Goal: Task Accomplishment & Management: Manage account settings

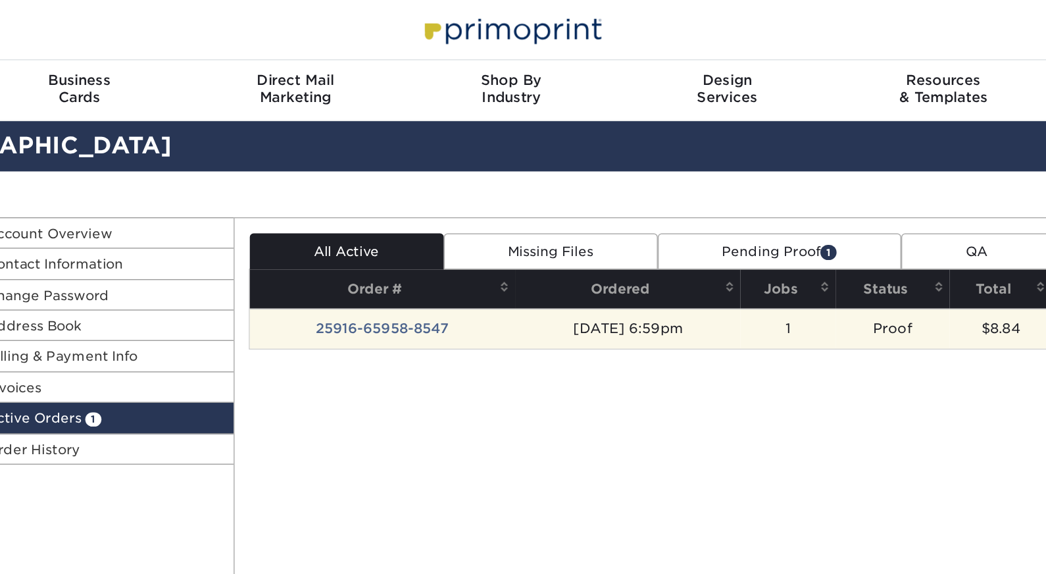
click at [342, 225] on td "25916-65958-8547" at bounding box center [434, 228] width 184 height 28
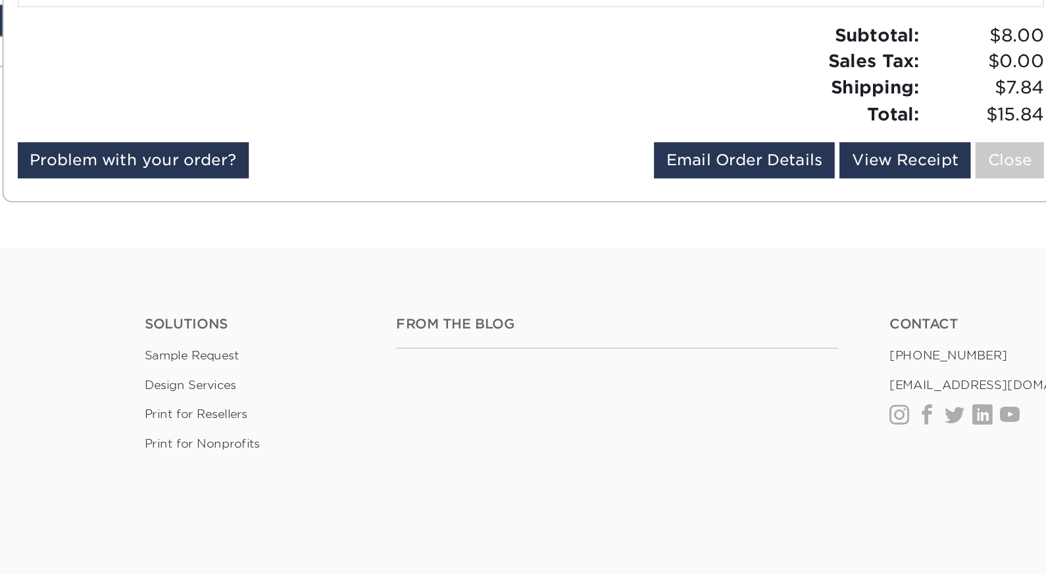
scroll to position [153, 0]
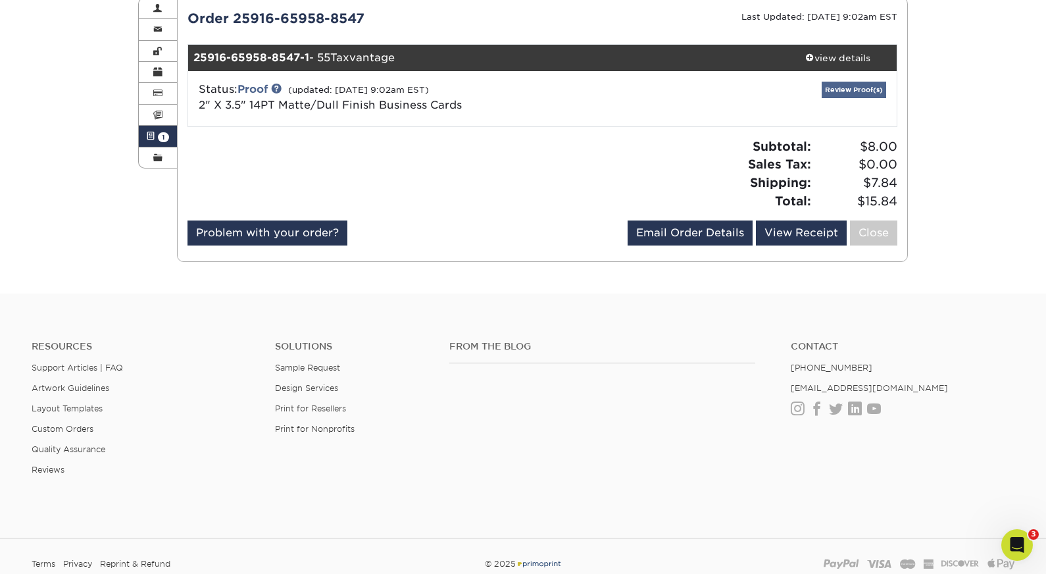
click at [859, 88] on link "Review Proof(s)" at bounding box center [854, 90] width 64 height 16
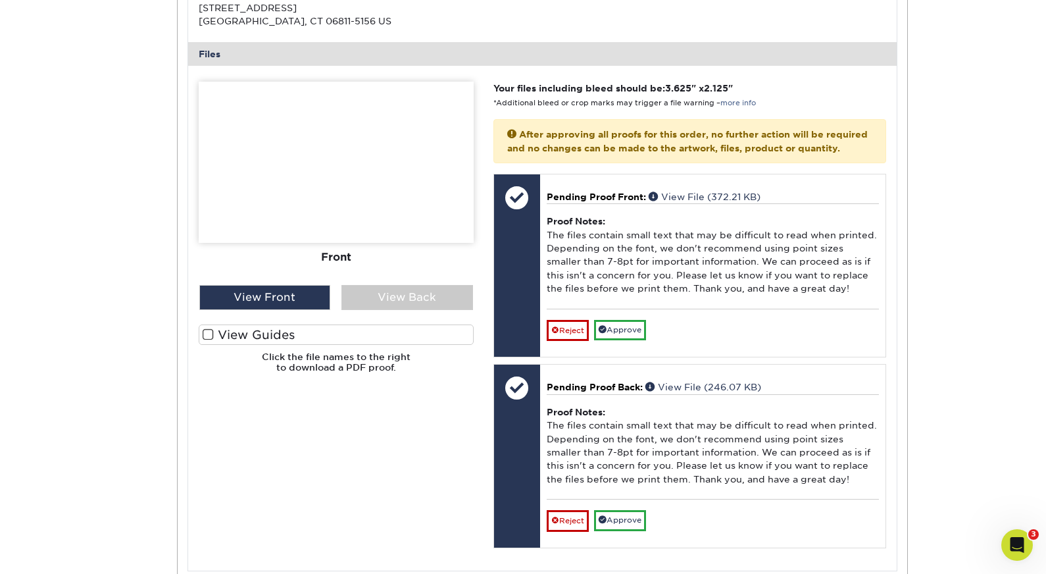
scroll to position [517, 0]
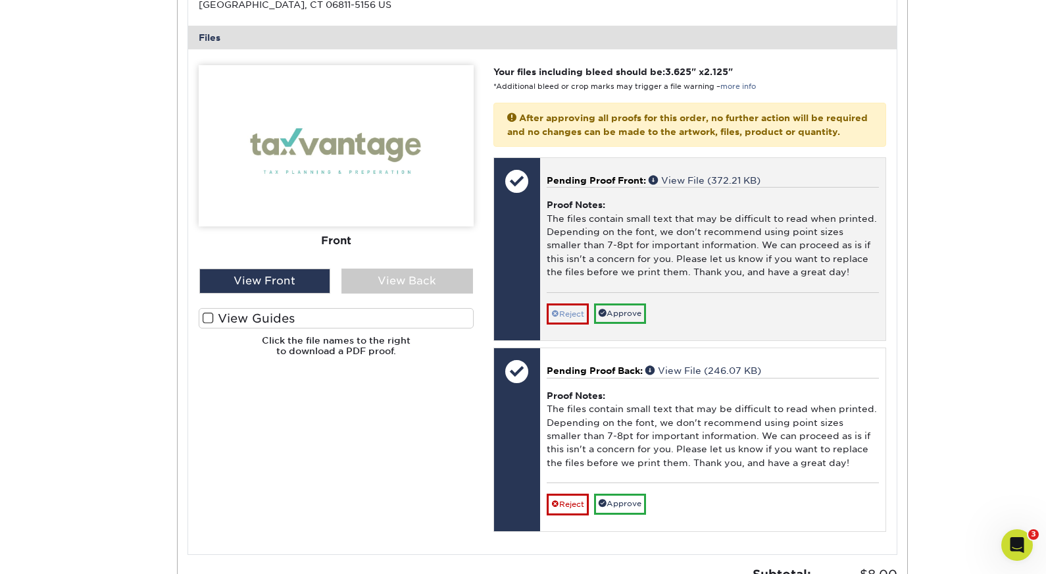
click at [574, 309] on link "Reject" at bounding box center [568, 313] width 42 height 21
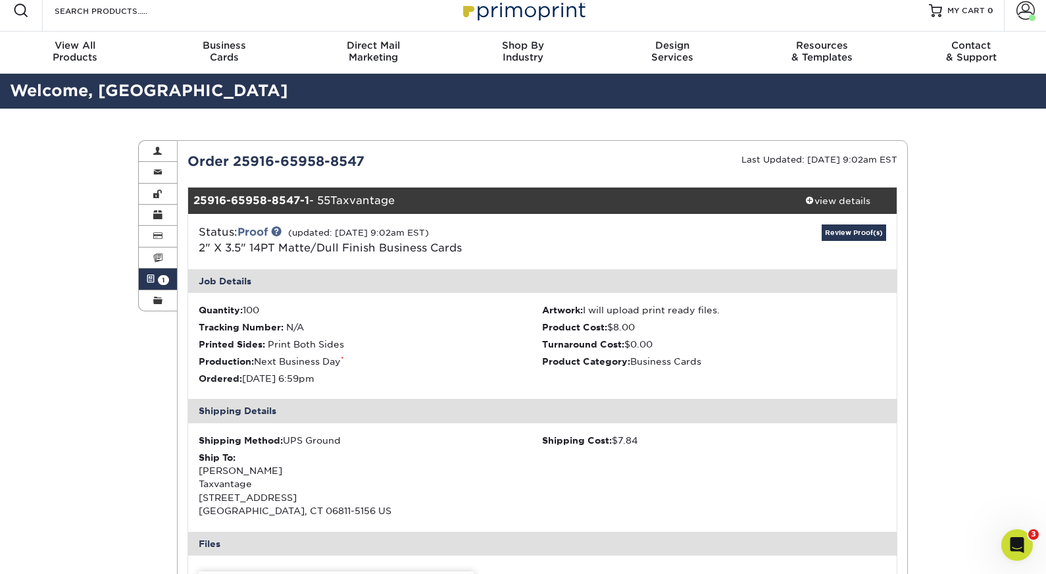
scroll to position [5, 0]
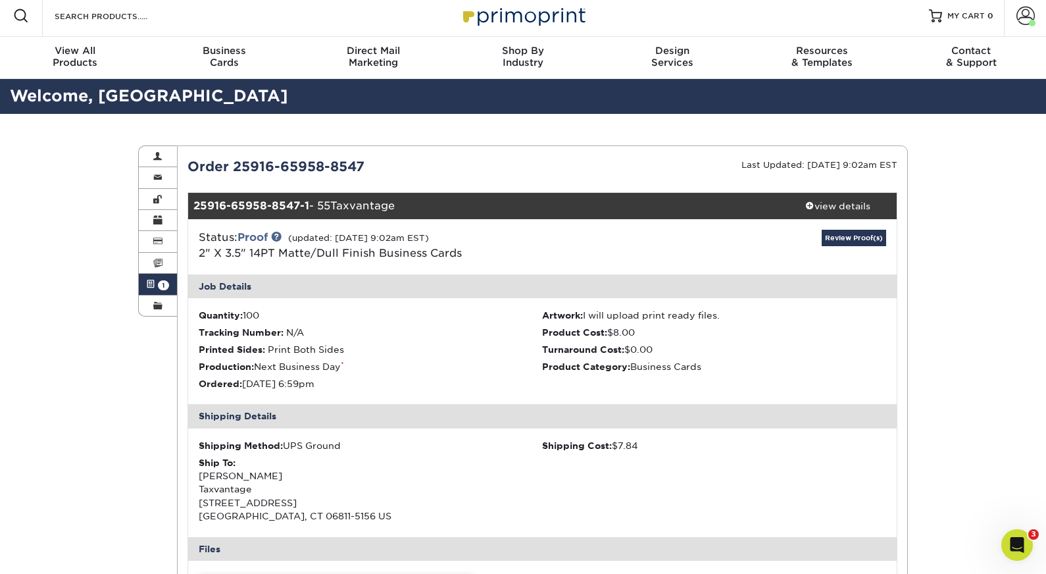
drag, startPoint x: 390, startPoint y: 159, endPoint x: 190, endPoint y: 159, distance: 200.1
click at [190, 159] on div "Order 25916-65958-8547" at bounding box center [360, 167] width 365 height 20
copy div "Order 25916-65958-8547"
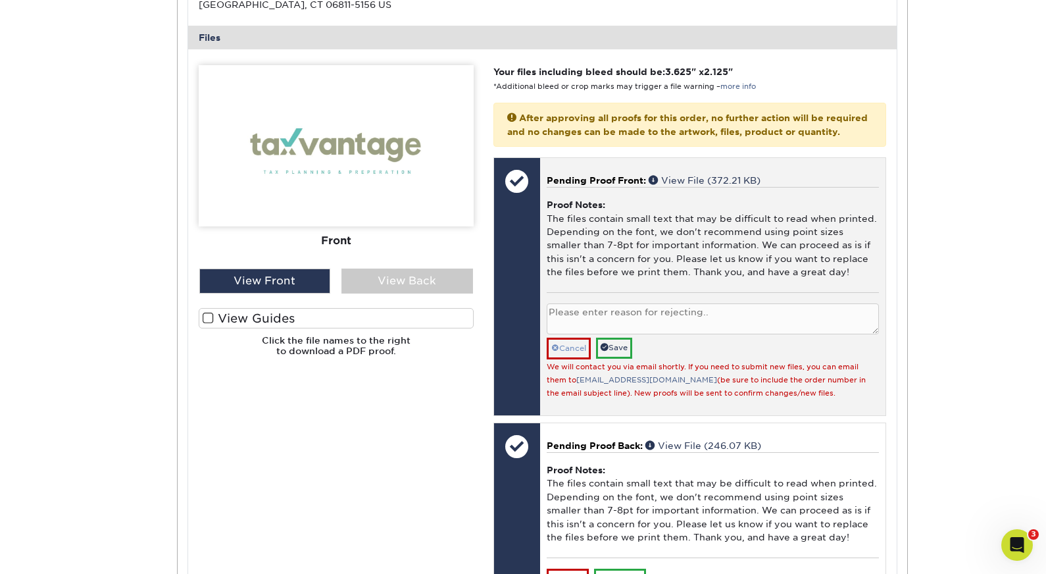
scroll to position [530, 0]
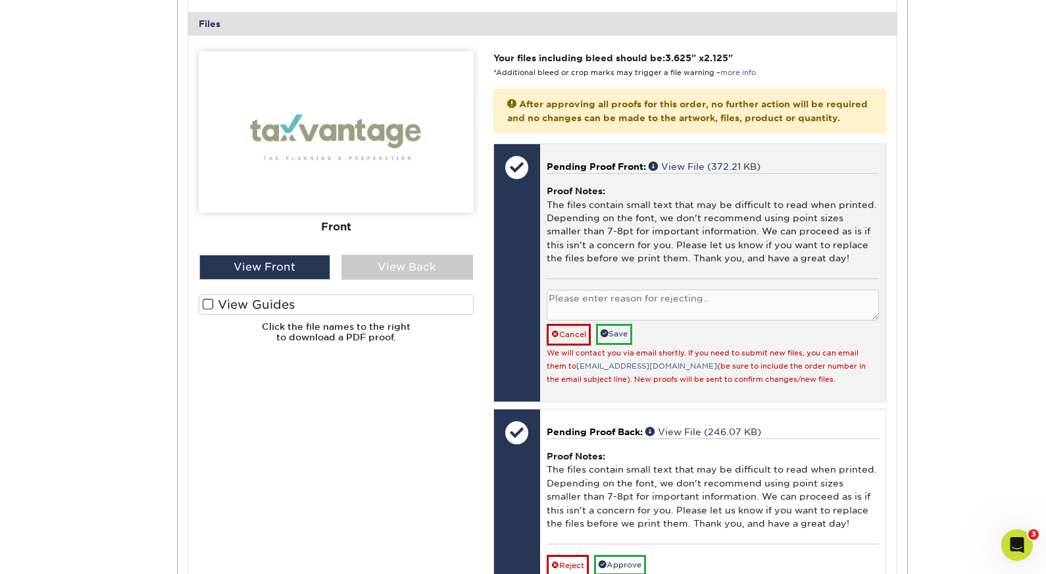
click at [582, 291] on textarea at bounding box center [713, 305] width 332 height 31
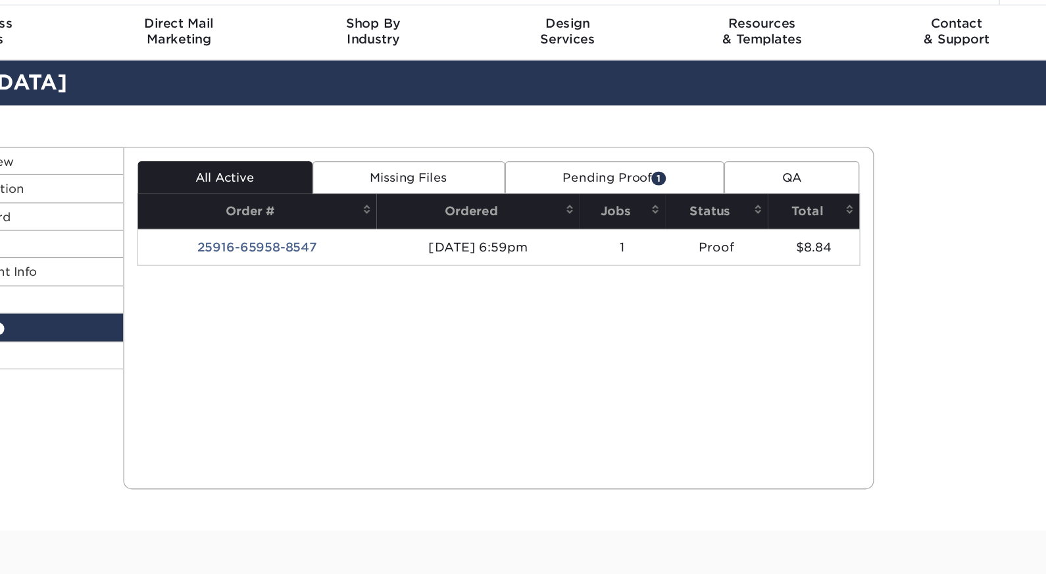
scroll to position [36, 0]
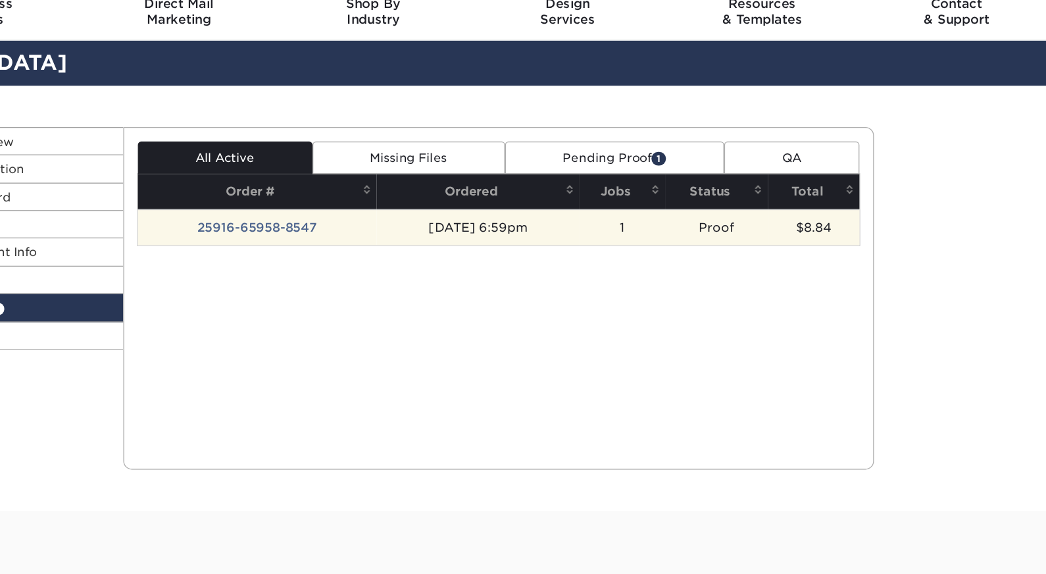
click at [342, 178] on td "25916-65958-8547" at bounding box center [434, 192] width 184 height 28
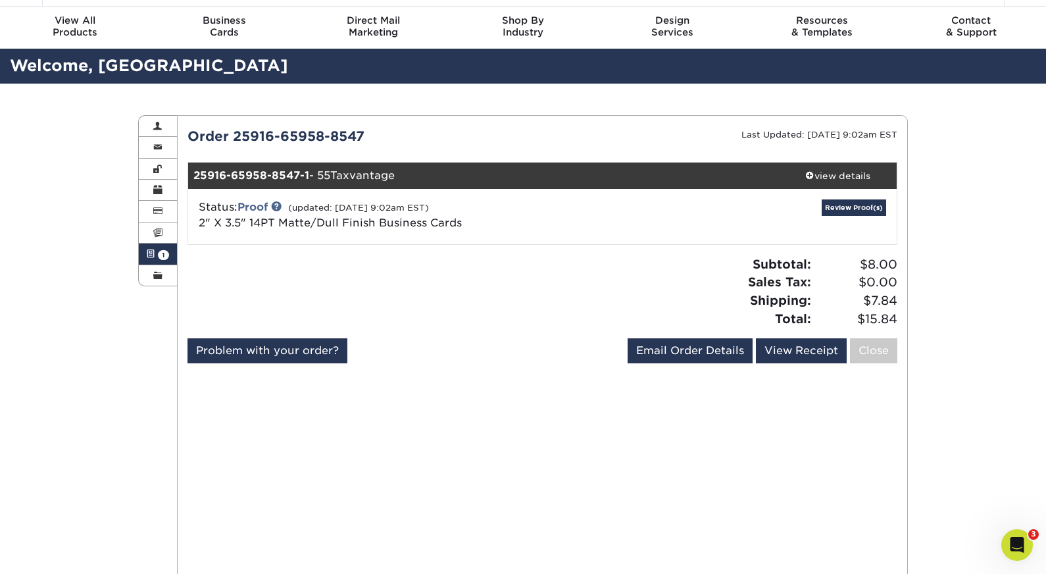
scroll to position [26, 0]
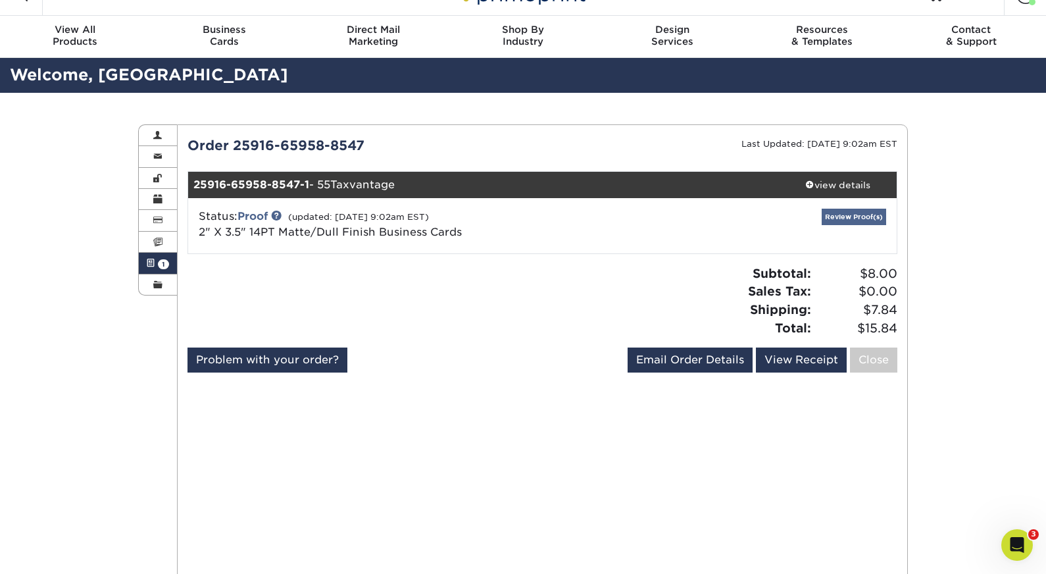
click at [846, 217] on link "Review Proof(s)" at bounding box center [854, 217] width 64 height 16
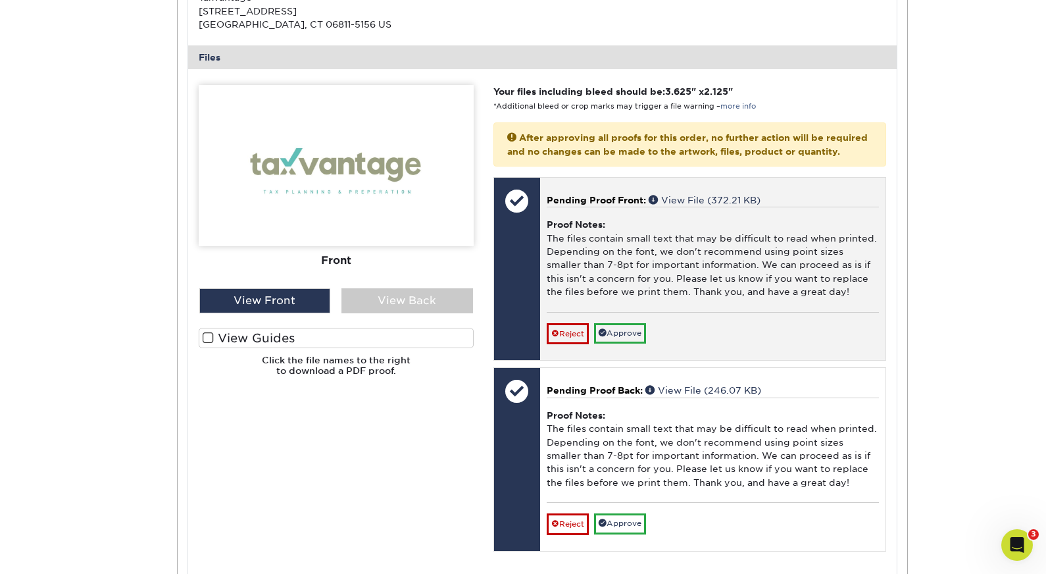
scroll to position [497, 0]
drag, startPoint x: 760, startPoint y: 240, endPoint x: 599, endPoint y: 259, distance: 161.6
click at [599, 259] on div "Proof Notes: The files contain small text that may be difficult to read when pr…" at bounding box center [713, 258] width 332 height 105
copy div "using point sizes smaller than 7-8pt"
click at [572, 322] on link "Reject" at bounding box center [568, 332] width 42 height 21
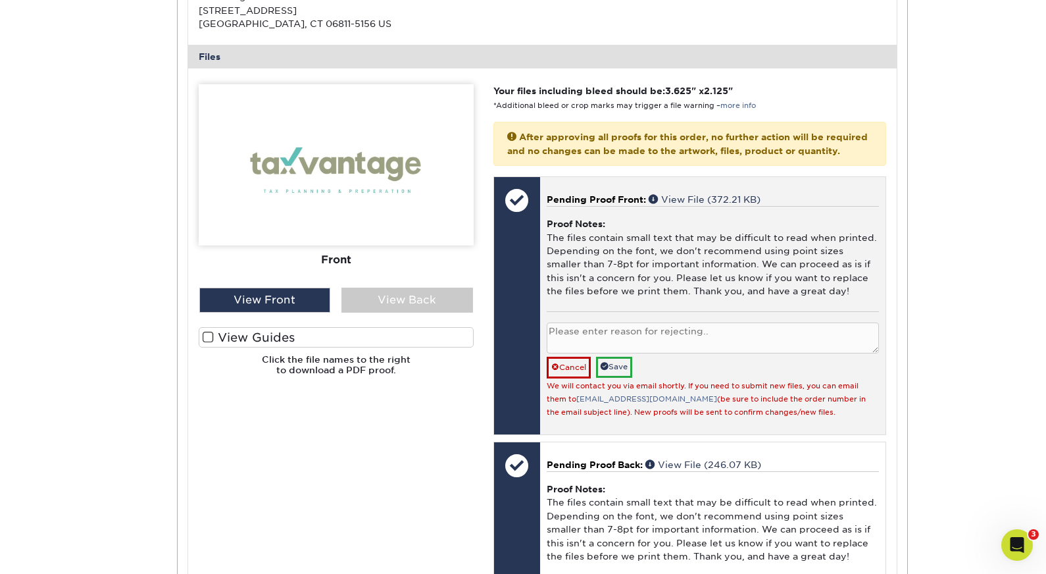
click at [574, 328] on textarea at bounding box center [713, 337] width 332 height 31
paste textarea "using point sizes smaller than 7-8pt"
drag, startPoint x: 577, startPoint y: 325, endPoint x: 507, endPoint y: 317, distance: 70.9
click at [507, 317] on div "Front: Click to select or drag and drop the file here. Choose file Front: [PERS…" at bounding box center [690, 305] width 393 height 259
type textarea "point sizes smaller than 7-8pt"
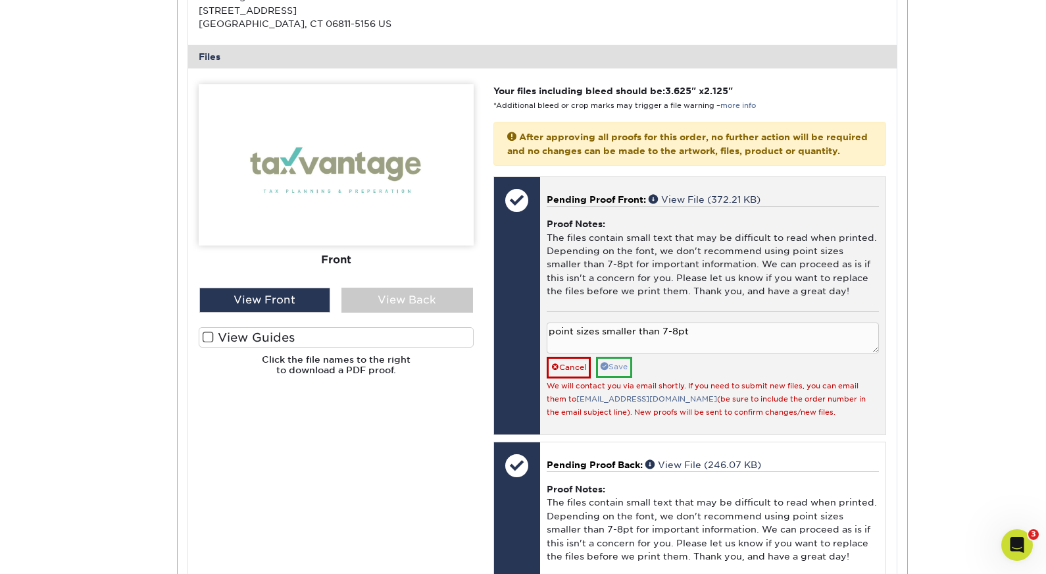
click at [606, 361] on link "Save" at bounding box center [614, 367] width 36 height 20
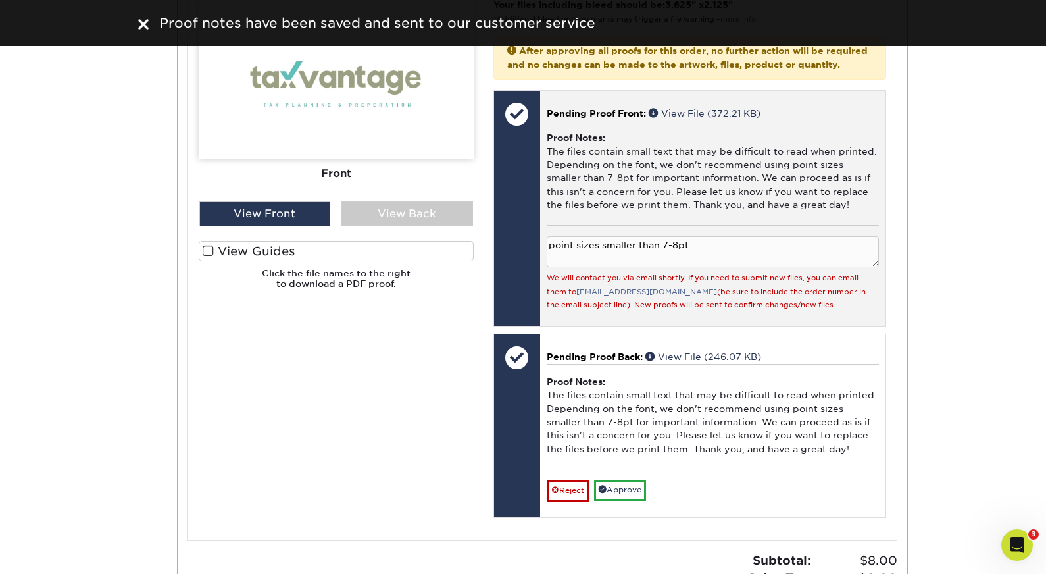
scroll to position [599, 0]
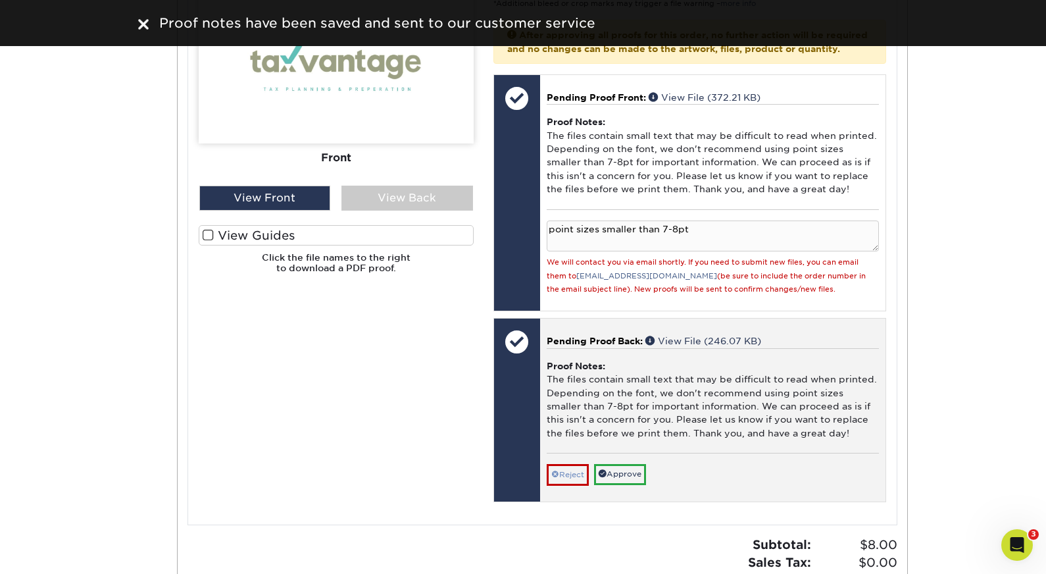
click at [574, 467] on link "Reject" at bounding box center [568, 474] width 42 height 21
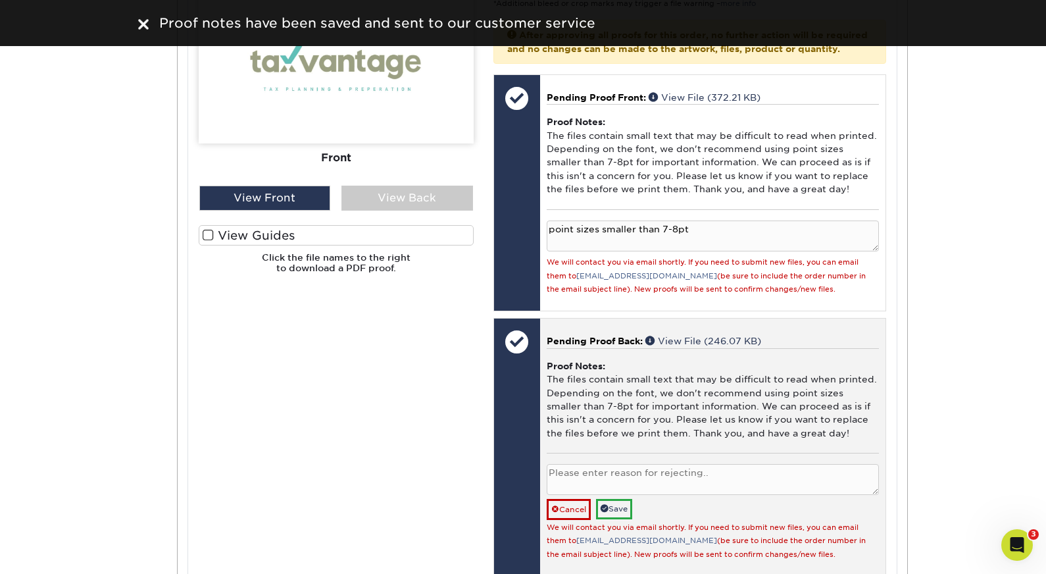
click at [599, 465] on textarea at bounding box center [713, 479] width 332 height 31
paste textarea "using point sizes smaller than 7-8pt"
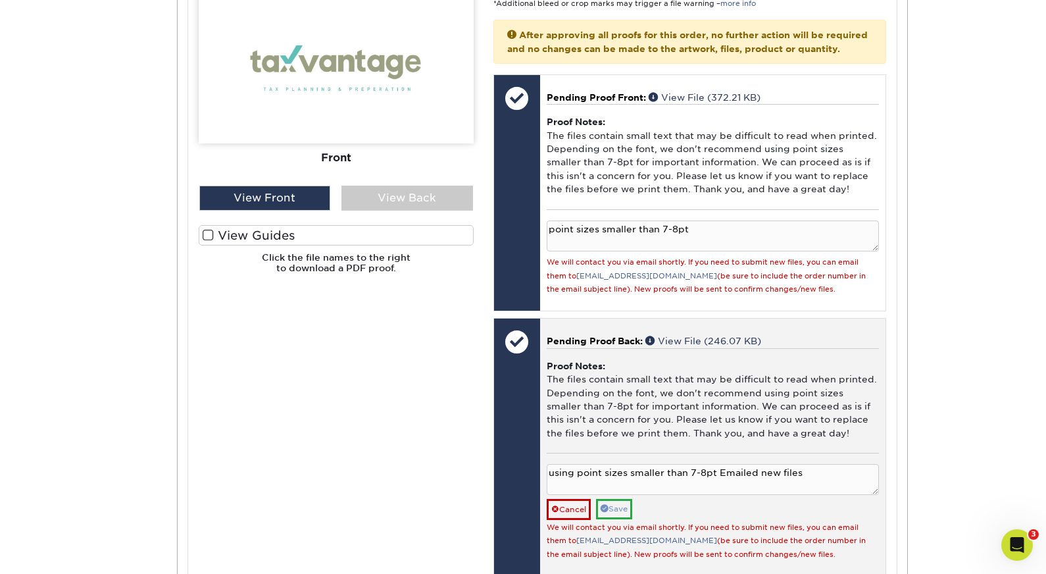
type textarea "using point sizes smaller than 7-8pt Emailed new files"
click at [622, 499] on link "Save" at bounding box center [614, 509] width 36 height 20
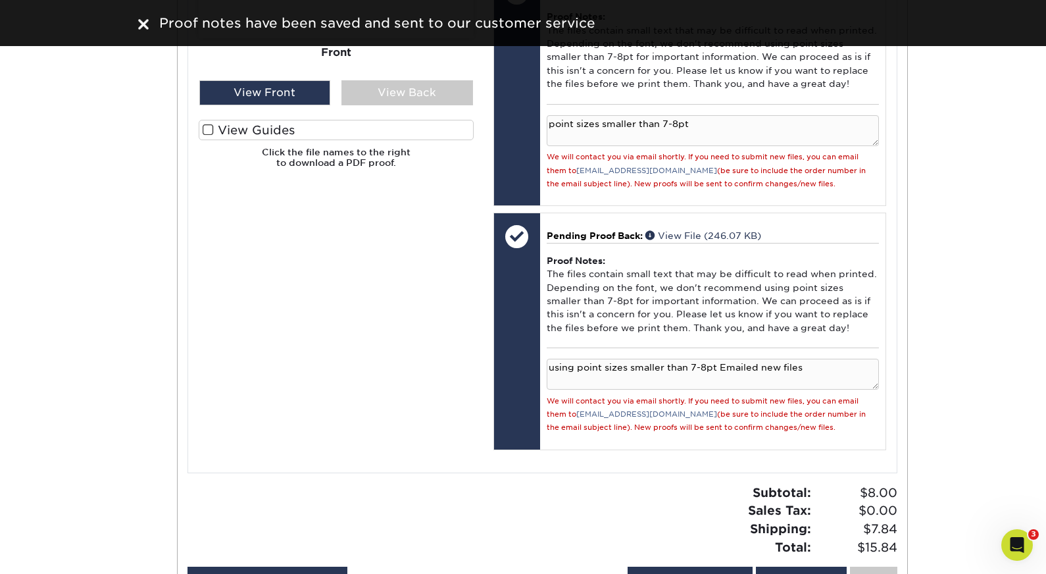
scroll to position [705, 0]
